Goal: Task Accomplishment & Management: Complete application form

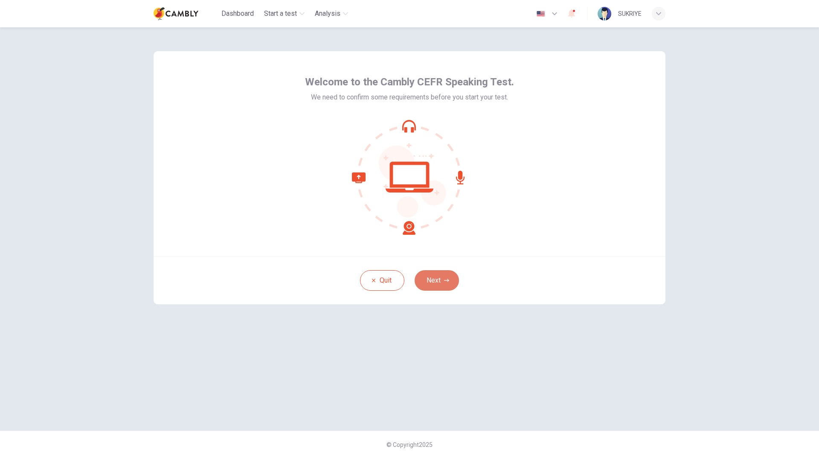
click at [438, 283] on button "Next" at bounding box center [437, 280] width 44 height 20
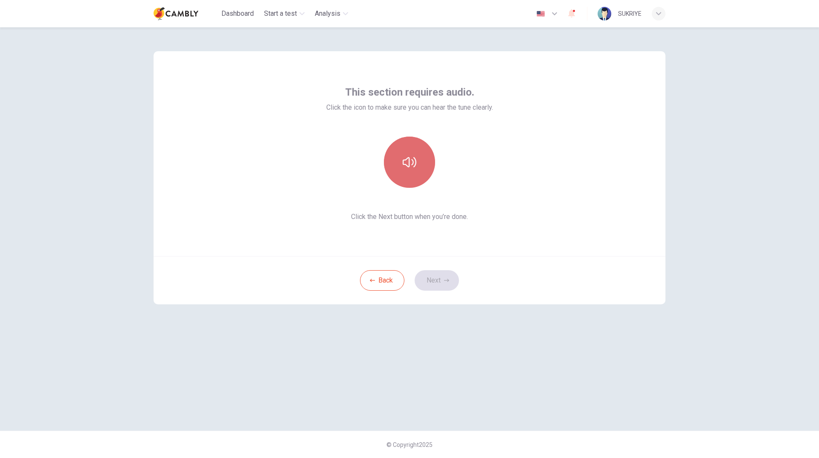
click at [407, 173] on button "button" at bounding box center [409, 162] width 51 height 51
click at [407, 172] on button "button" at bounding box center [409, 162] width 51 height 51
click at [450, 284] on button "Next" at bounding box center [437, 280] width 44 height 20
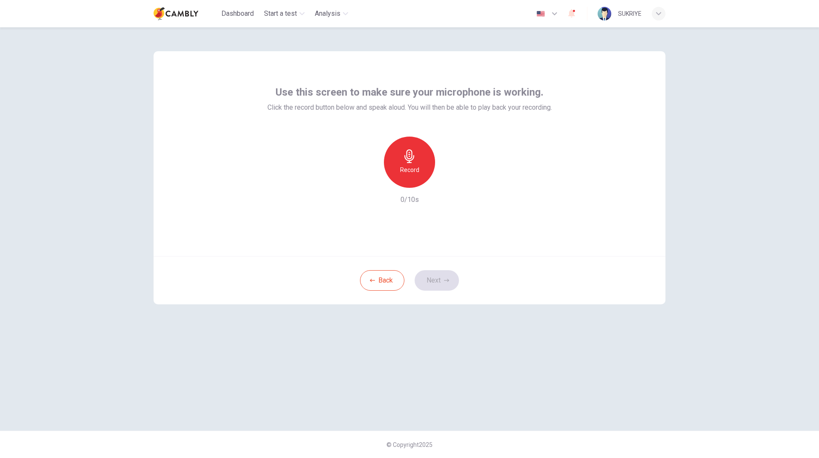
click at [399, 128] on div "Use this screen to make sure your microphone is working. Click the record butto…" at bounding box center [410, 144] width 285 height 119
click at [411, 155] on icon "button" at bounding box center [410, 156] width 14 height 14
click at [438, 278] on button "Next" at bounding box center [437, 280] width 44 height 20
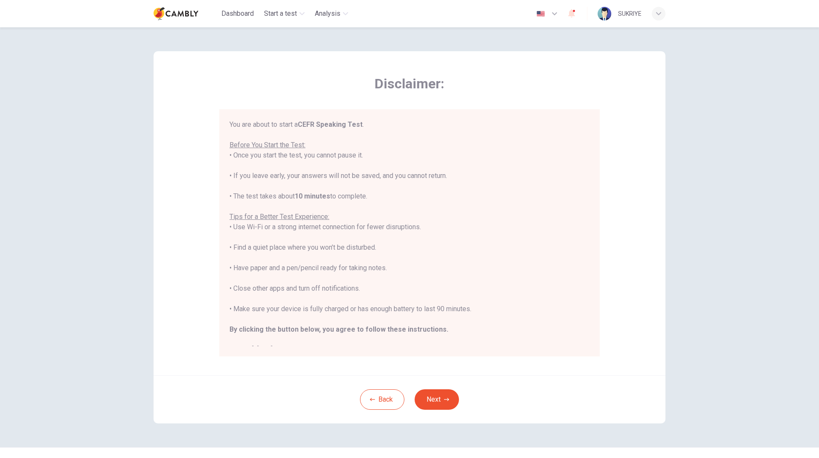
scroll to position [10, 0]
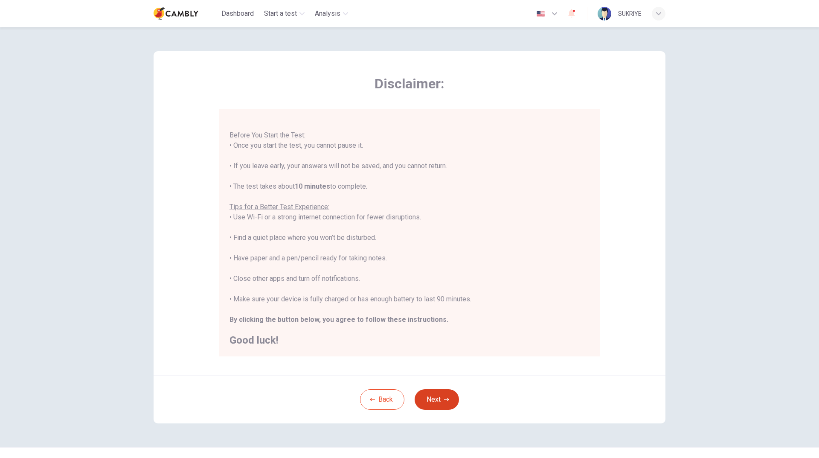
click at [444, 396] on button "Next" at bounding box center [437, 399] width 44 height 20
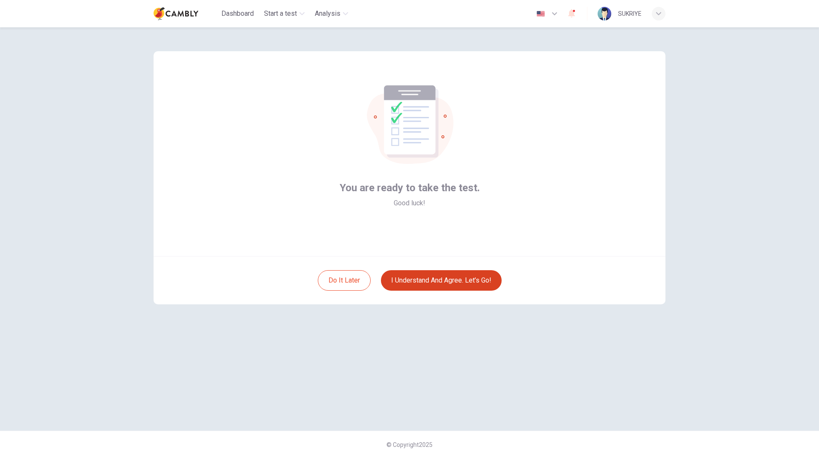
click at [469, 281] on button "I understand and agree. Let’s go!" at bounding box center [441, 280] width 121 height 20
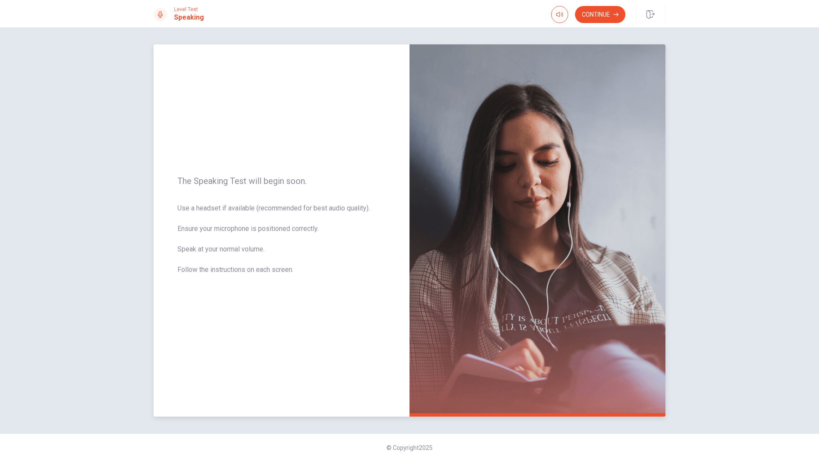
scroll to position [3, 0]
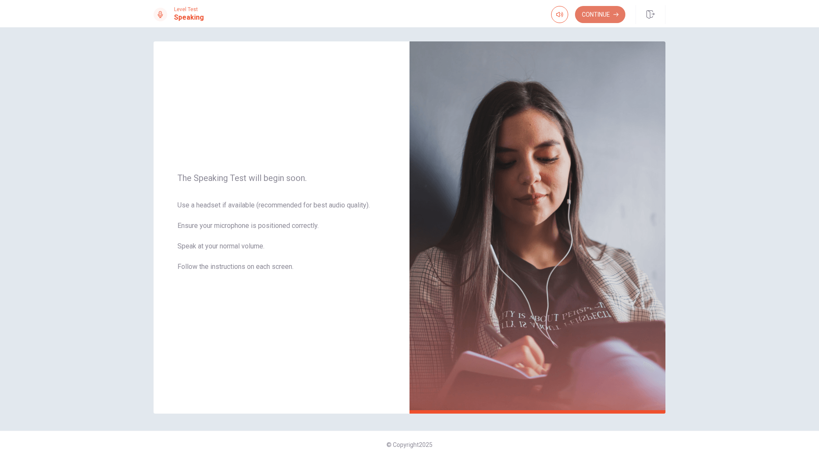
click at [606, 17] on button "Continue" at bounding box center [600, 14] width 50 height 17
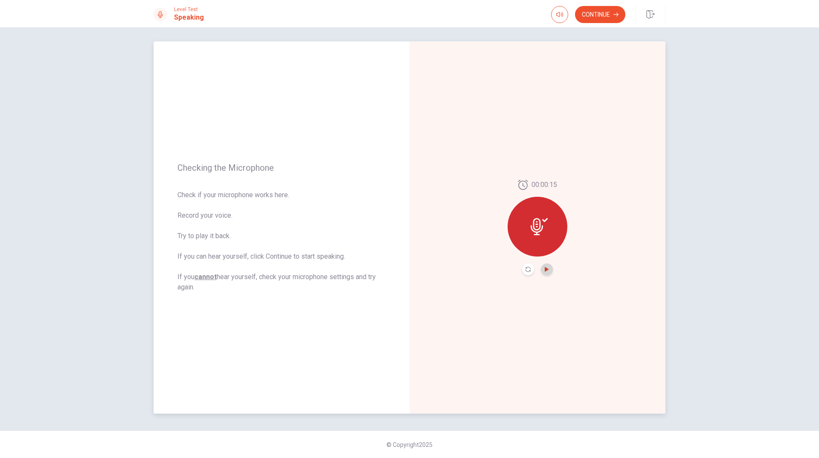
click at [545, 269] on icon "Play Audio" at bounding box center [547, 269] width 4 height 5
click at [545, 269] on icon "Pause Audio" at bounding box center [547, 269] width 4 height 5
click at [599, 11] on button "Continue" at bounding box center [600, 14] width 50 height 17
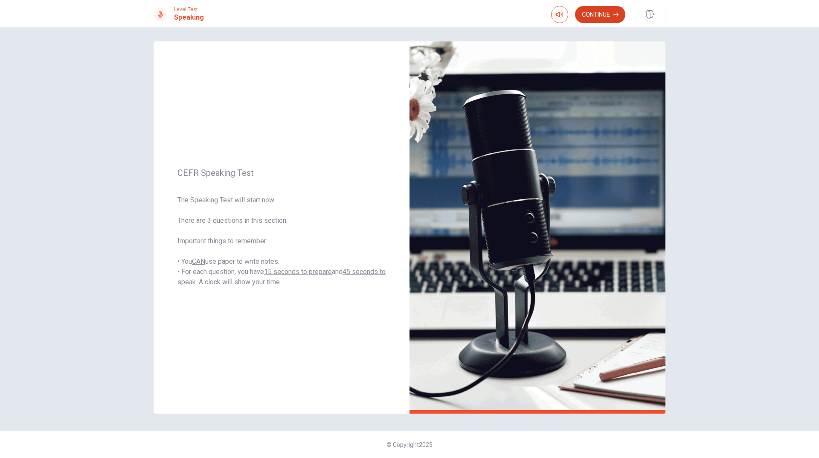
click at [599, 18] on button "Continue" at bounding box center [600, 14] width 50 height 17
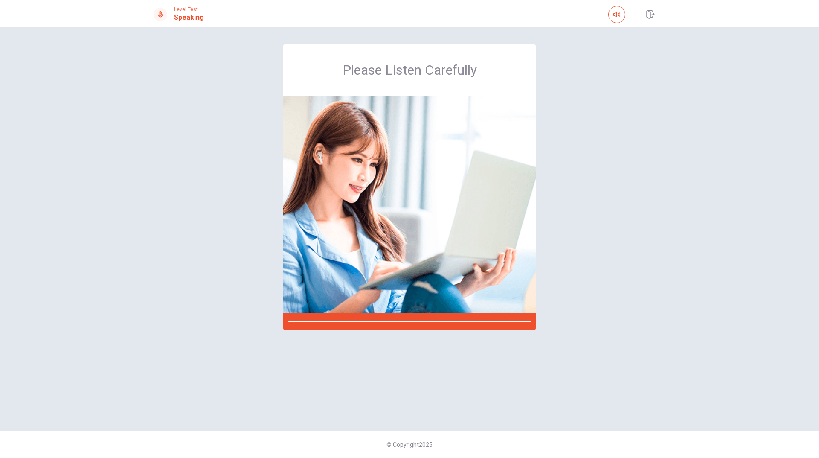
scroll to position [0, 0]
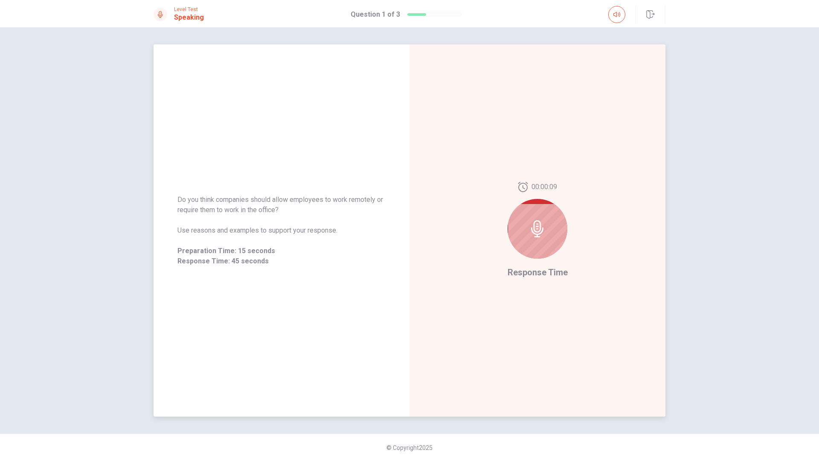
click at [537, 235] on icon at bounding box center [537, 228] width 17 height 17
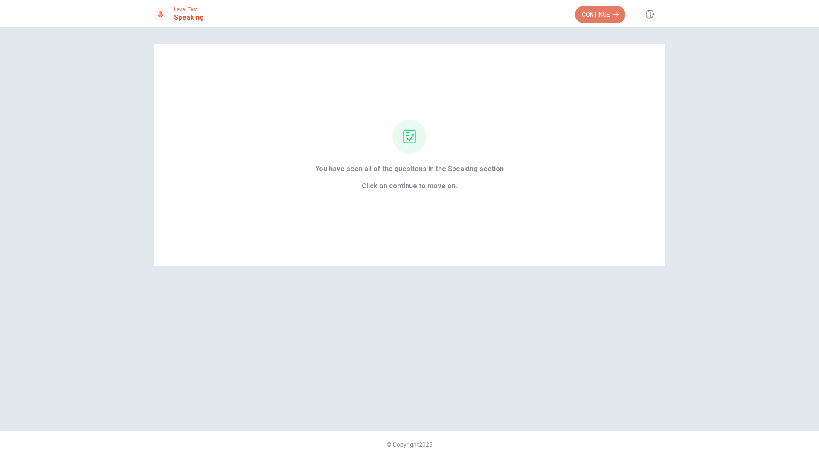
click at [602, 20] on button "Continue" at bounding box center [600, 14] width 50 height 17
